Goal: Navigation & Orientation: Find specific page/section

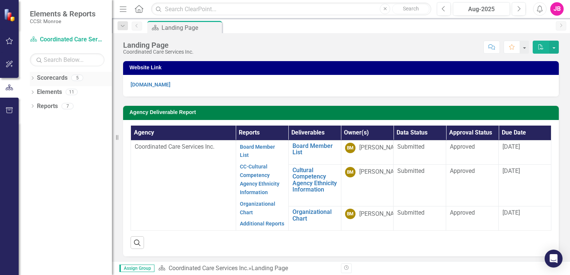
click at [35, 77] on icon "Dropdown" at bounding box center [32, 79] width 5 height 4
click at [60, 92] on link "Coordinated Care Services Inc." at bounding box center [76, 92] width 71 height 9
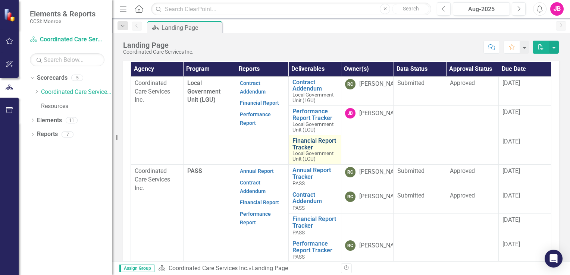
click at [296, 146] on link "Financial Report Tracker" at bounding box center [315, 144] width 45 height 13
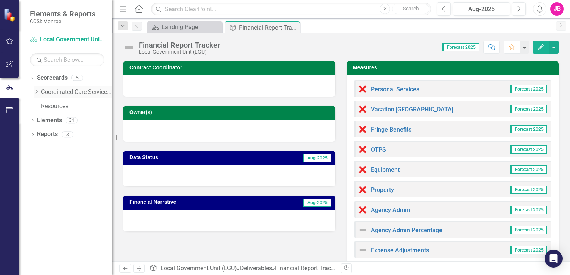
click at [64, 91] on link "Coordinated Care Services Inc." at bounding box center [76, 92] width 71 height 9
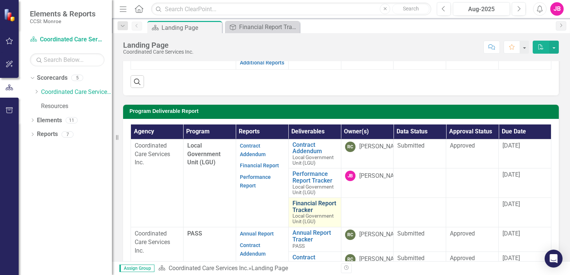
click at [312, 206] on link "Financial Report Tracker" at bounding box center [315, 206] width 45 height 13
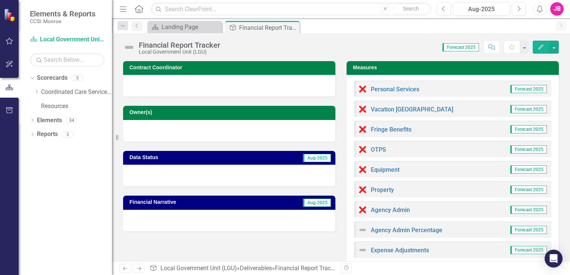
click at [532, 86] on span "Forecast 2025" at bounding box center [528, 89] width 37 height 8
click at [526, 90] on span "Forecast 2025" at bounding box center [528, 89] width 37 height 8
click at [405, 92] on link "Personal Services" at bounding box center [395, 89] width 49 height 7
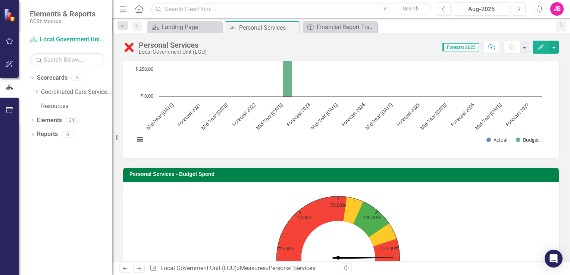
scroll to position [24, 0]
